Goal: Information Seeking & Learning: Learn about a topic

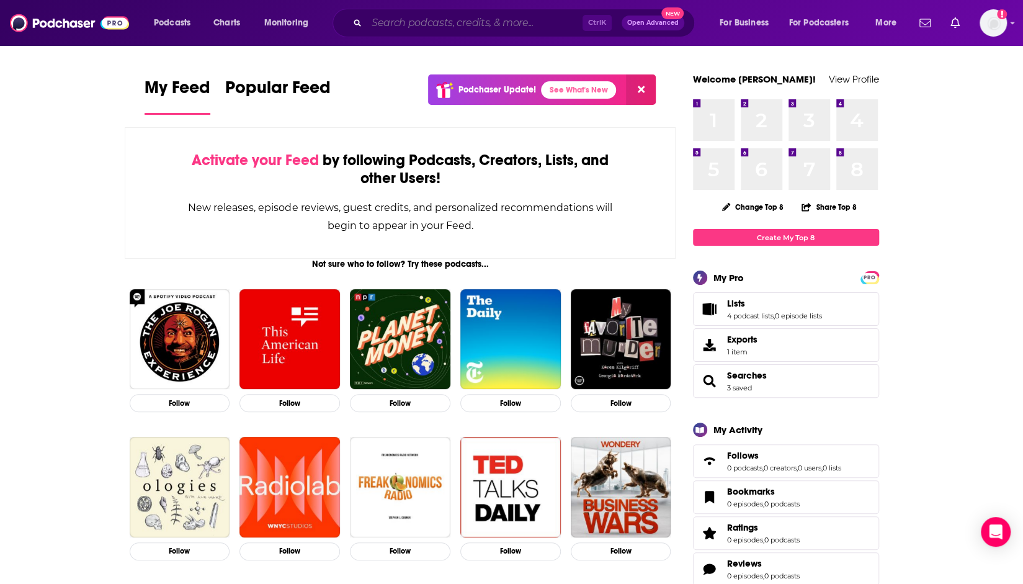
click at [432, 19] on input "Search podcasts, credits, & more..." at bounding box center [475, 23] width 216 height 20
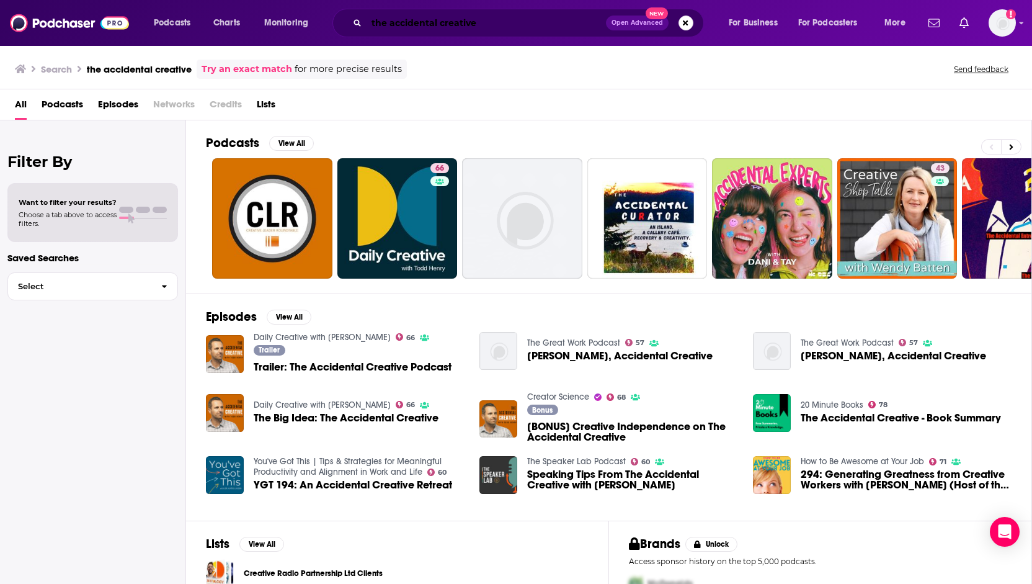
click at [409, 29] on input "the accidental creative" at bounding box center [486, 23] width 239 height 20
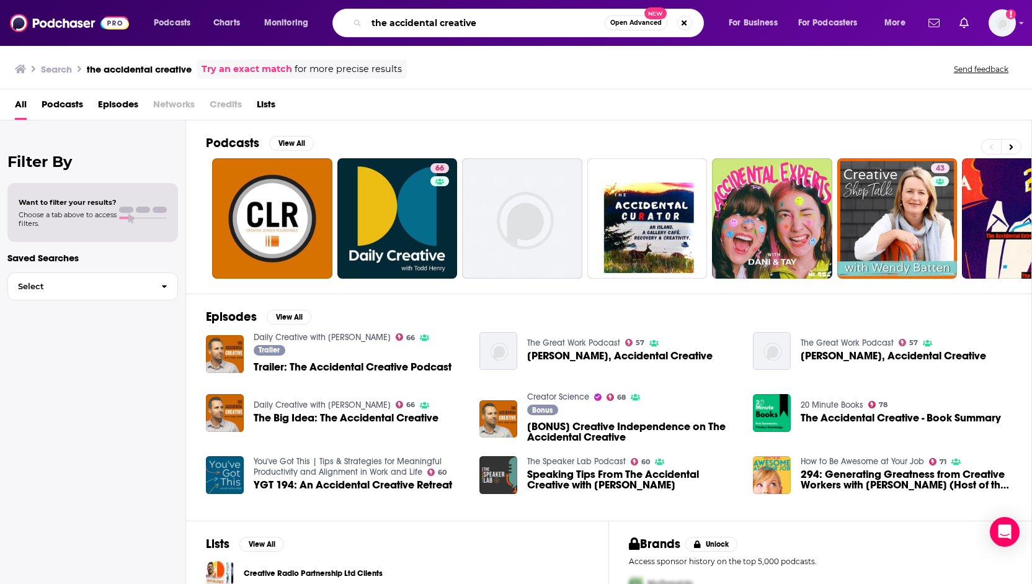
click at [409, 29] on input "the accidental creative" at bounding box center [486, 23] width 238 height 20
type input "daily creative"
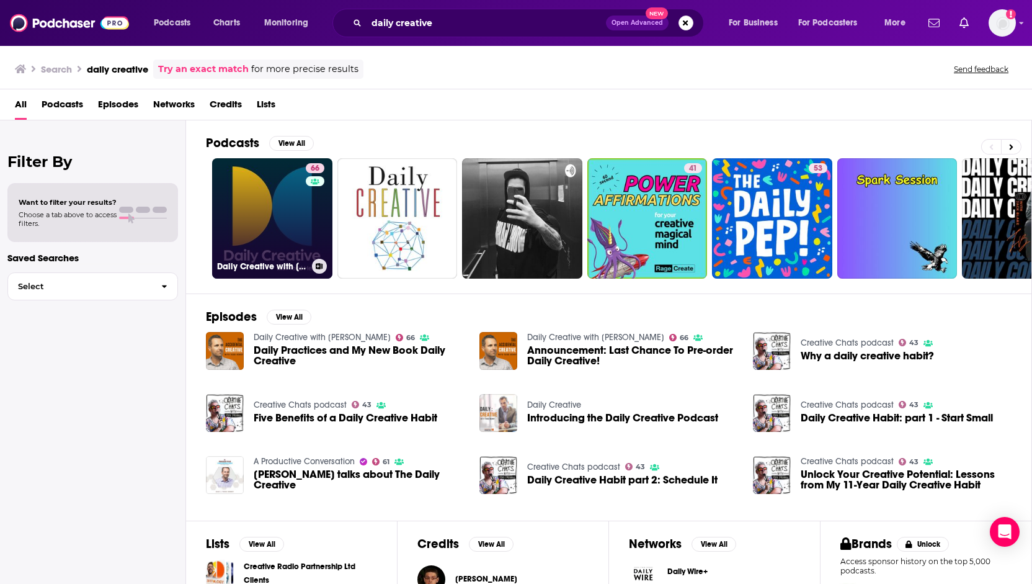
click at [294, 218] on link "66 Daily Creative with [PERSON_NAME]" at bounding box center [272, 218] width 120 height 120
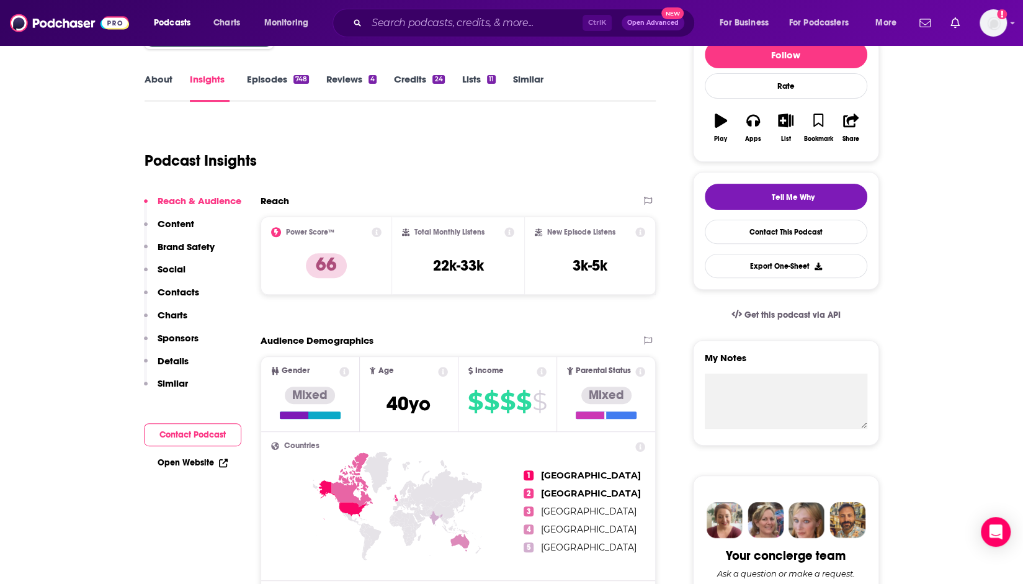
scroll to position [164, 0]
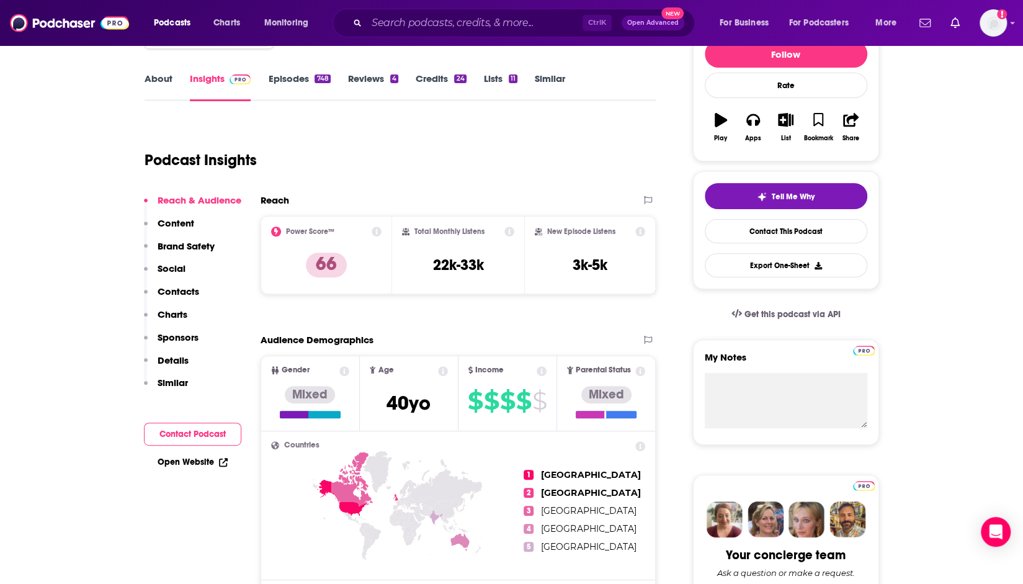
click at [483, 354] on div "Audience Demographics" at bounding box center [459, 345] width 396 height 22
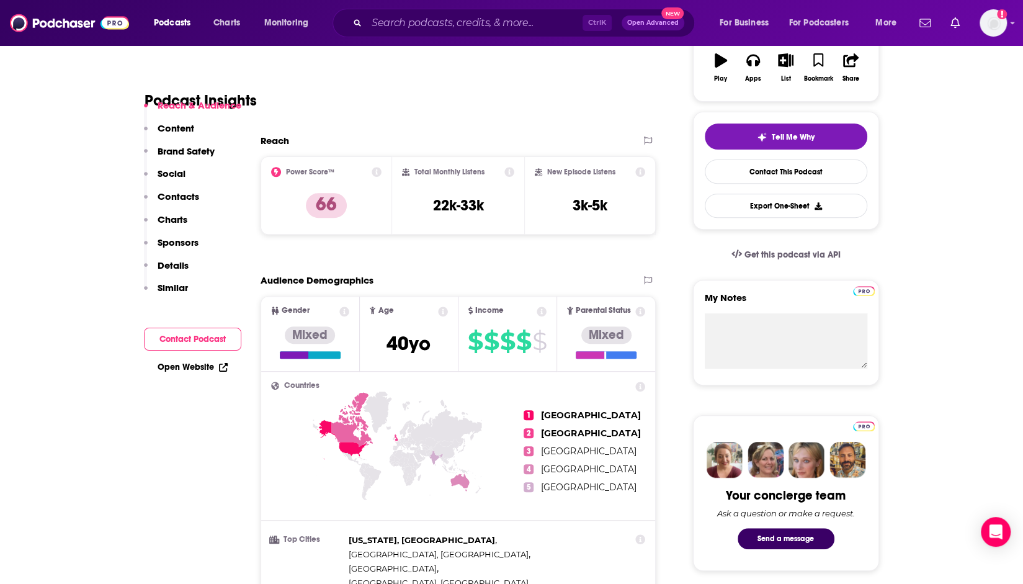
scroll to position [452, 0]
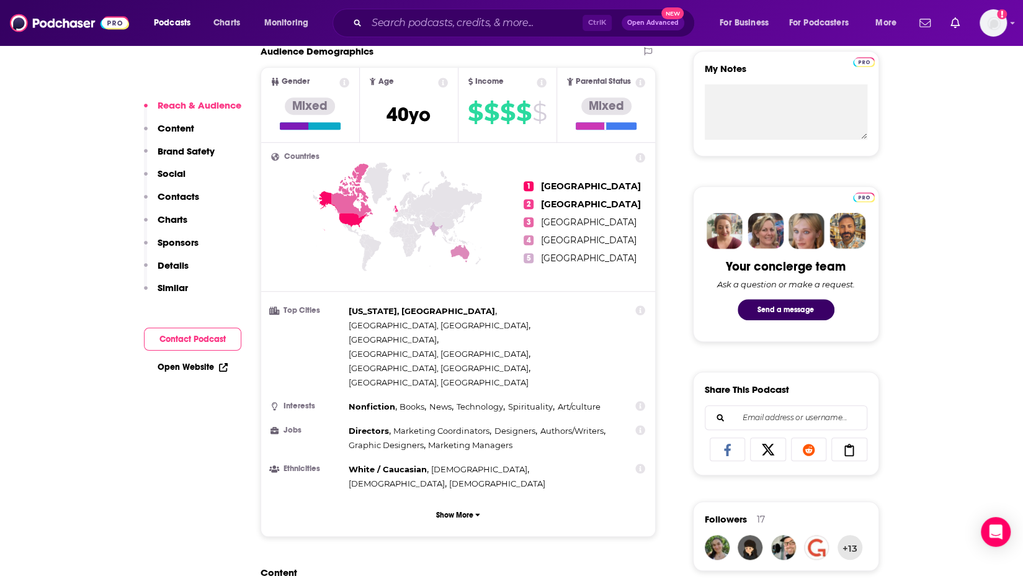
click at [463, 279] on icon at bounding box center [397, 240] width 253 height 154
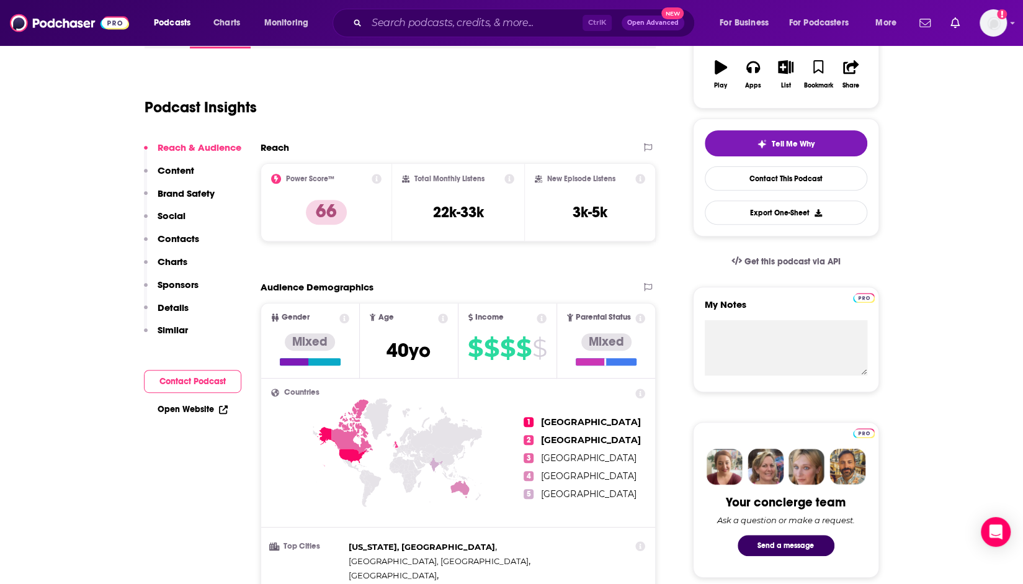
scroll to position [0, 0]
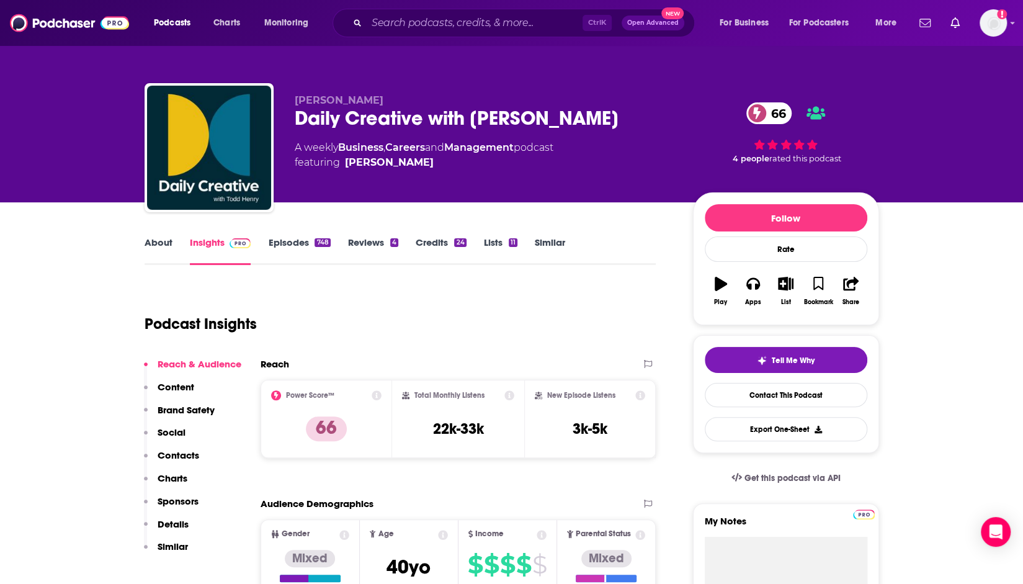
click at [280, 248] on link "Episodes 748" at bounding box center [299, 250] width 62 height 29
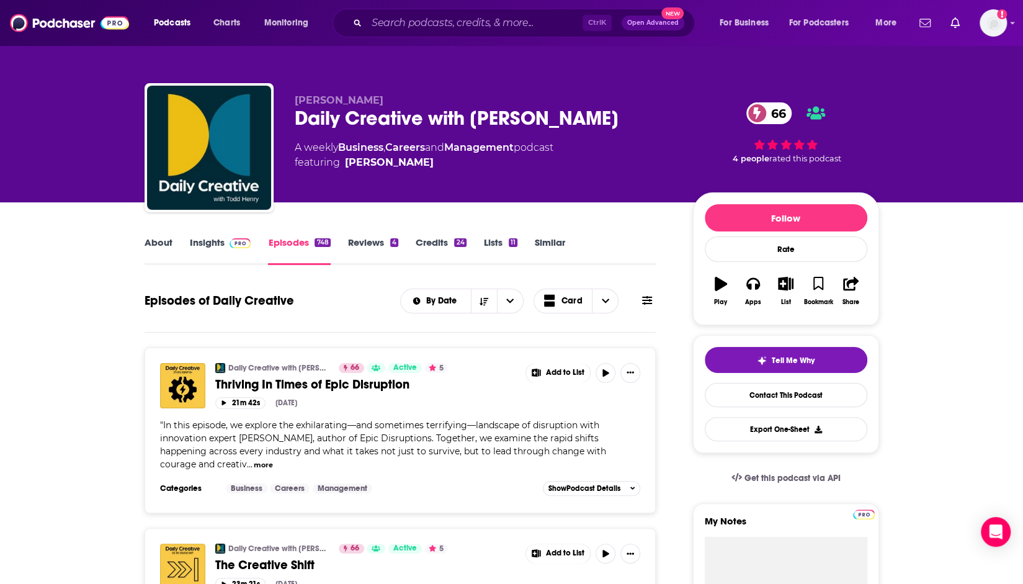
click at [344, 351] on div "Daily Creative with [PERSON_NAME] 66 Active 5 Thriving In Times of Epic Disrupt…" at bounding box center [401, 430] width 512 height 166
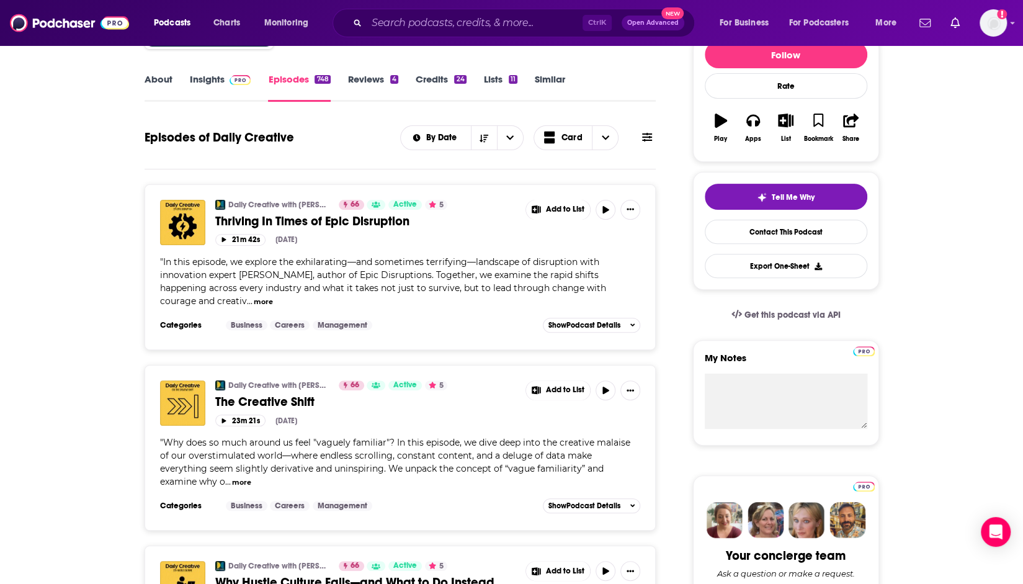
click at [336, 427] on div "Daily Creative with [PERSON_NAME] 66 Active 5 The Creative Shift Add to List 23…" at bounding box center [400, 438] width 481 height 116
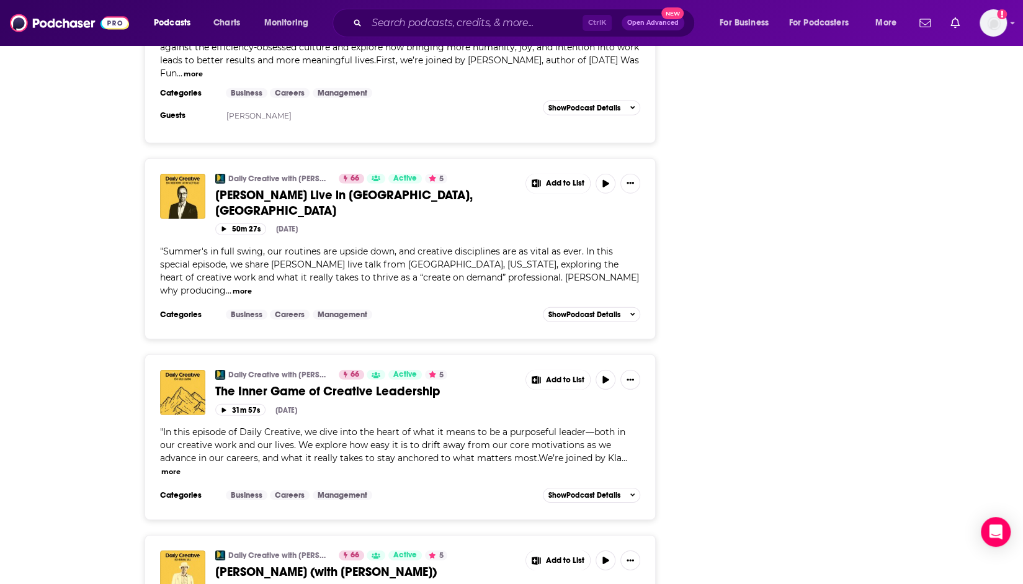
scroll to position [2229, 0]
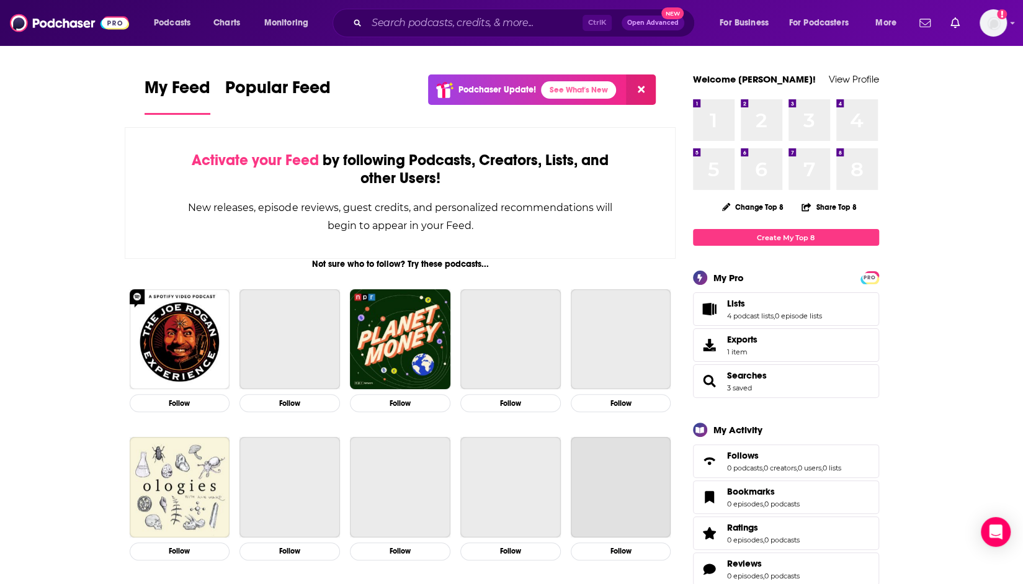
click at [477, 35] on div "Ctrl K Open Advanced New" at bounding box center [513, 23] width 362 height 29
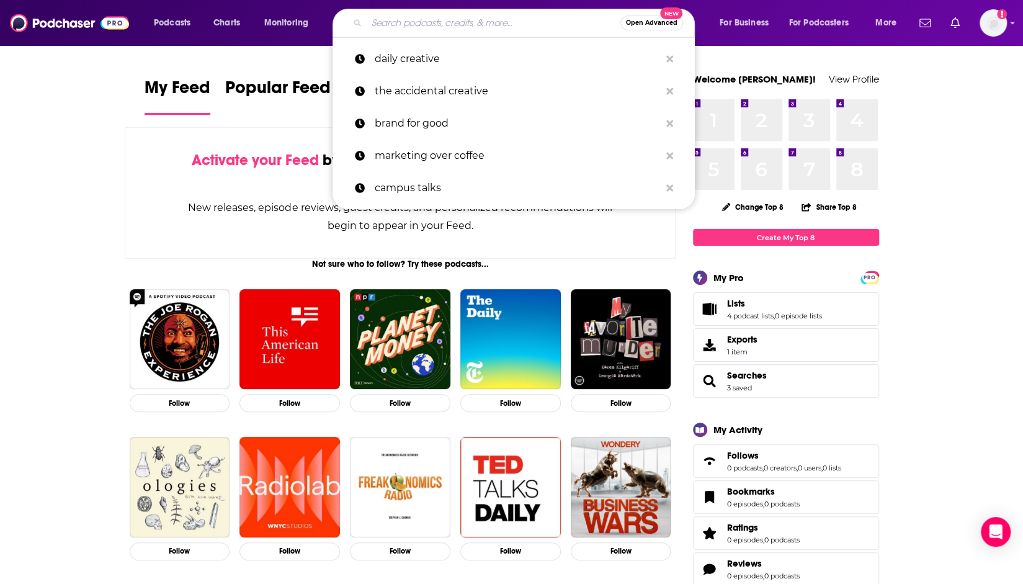
click at [471, 30] on input "Search podcasts, credits, & more..." at bounding box center [494, 23] width 254 height 20
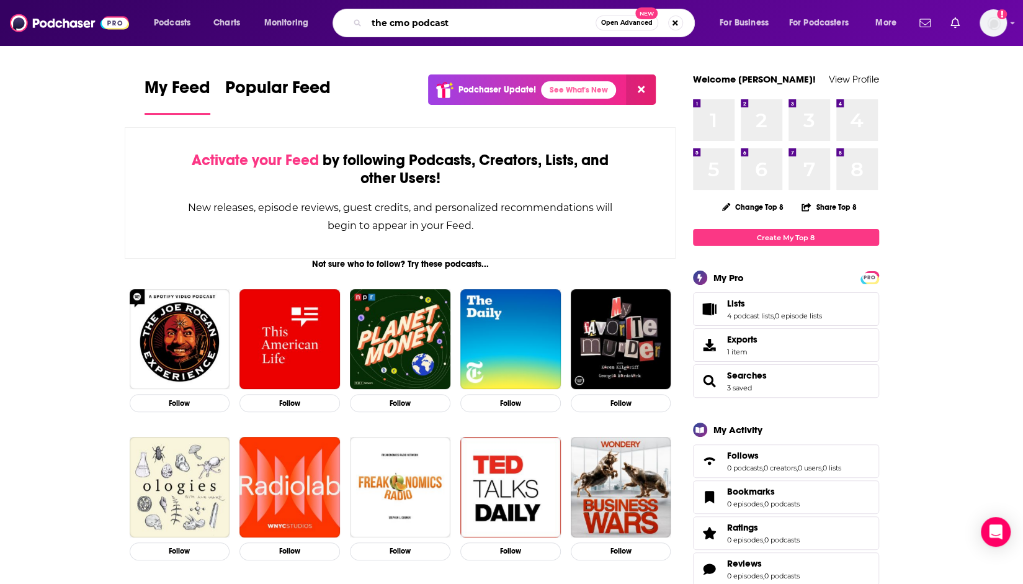
type input "the cmo podcast"
